Goal: Task Accomplishment & Management: Complete application form

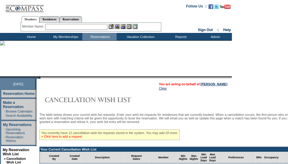
click at [71, 137] on link "» Click here to add a request" at bounding box center [61, 137] width 41 height 4
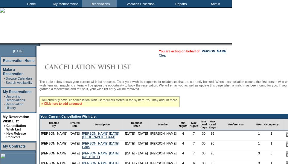
scroll to position [45, 0]
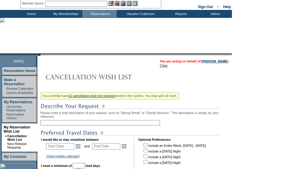
scroll to position [28, 0]
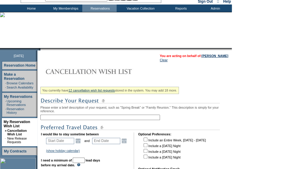
click at [91, 120] on input "text" at bounding box center [100, 116] width 120 height 5
type input "C"
type input "Hawaii"
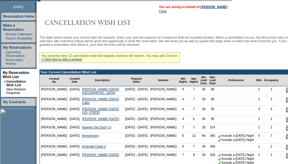
scroll to position [78, 0]
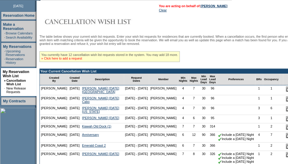
click at [74, 60] on link "» Click here to add a request" at bounding box center [61, 59] width 41 height 4
